Goal: Task Accomplishment & Management: Manage account settings

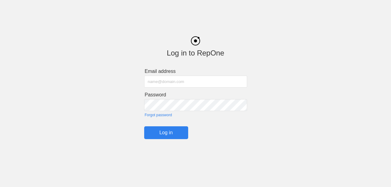
type input "[PERSON_NAME][EMAIL_ADDRESS][PERSON_NAME][PERSON_NAME][DOMAIN_NAME]"
click at [168, 134] on input "Log in" at bounding box center [166, 132] width 44 height 13
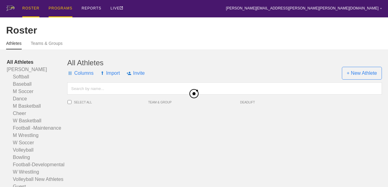
click at [59, 10] on div "PROGRAMS" at bounding box center [61, 8] width 24 height 17
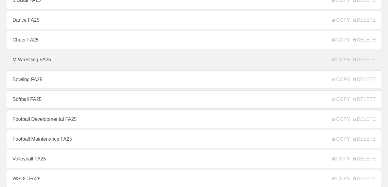
scroll to position [114, 0]
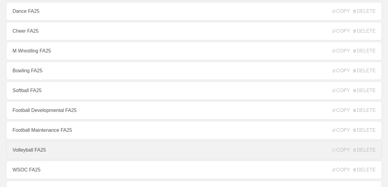
click at [51, 157] on link "Volleyball FA25" at bounding box center [193, 150] width 375 height 18
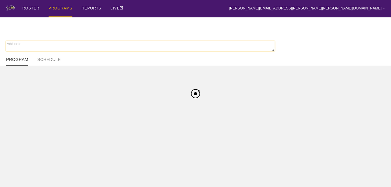
type textarea "x"
type input "Volleyball FA25"
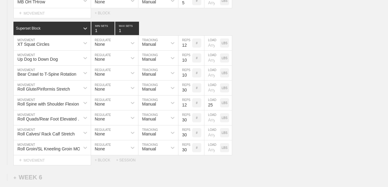
scroll to position [2159, 0]
